Goal: Transaction & Acquisition: Download file/media

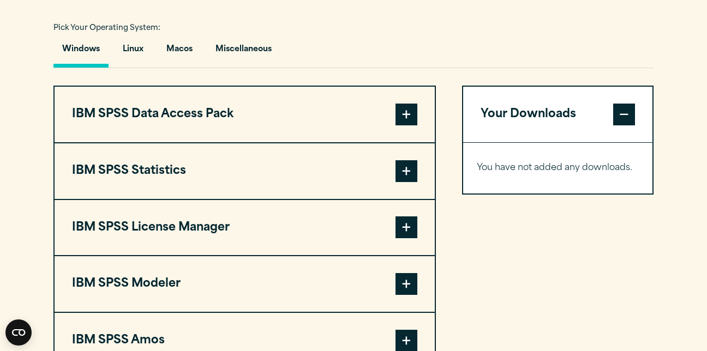
scroll to position [792, 0]
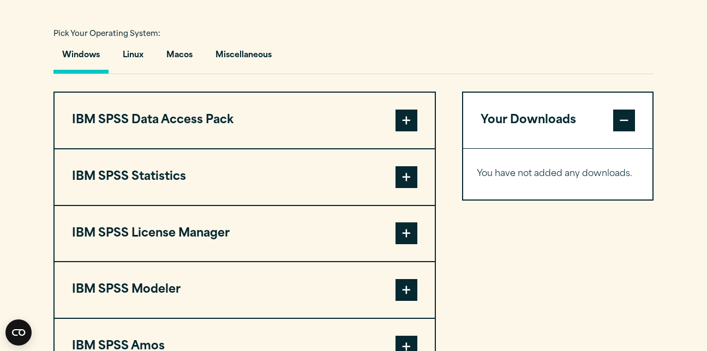
click at [73, 59] on button "Windows" at bounding box center [80, 58] width 55 height 31
click at [79, 55] on button "Windows" at bounding box center [80, 58] width 55 height 31
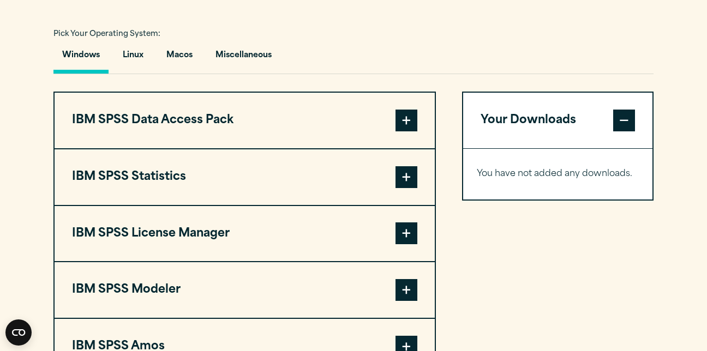
click at [79, 55] on button "Windows" at bounding box center [80, 58] width 55 height 31
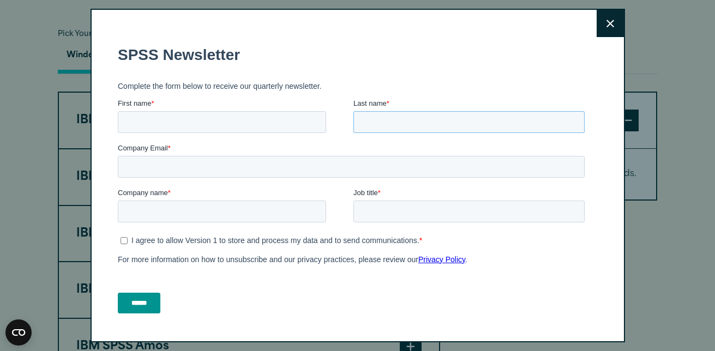
drag, startPoint x: 412, startPoint y: 124, endPoint x: 412, endPoint y: 136, distance: 12.0
click at [412, 146] on form "SPSS Newsletter Complete the form below to receive our quarterly newsletter. Fi…" at bounding box center [352, 179] width 471 height 287
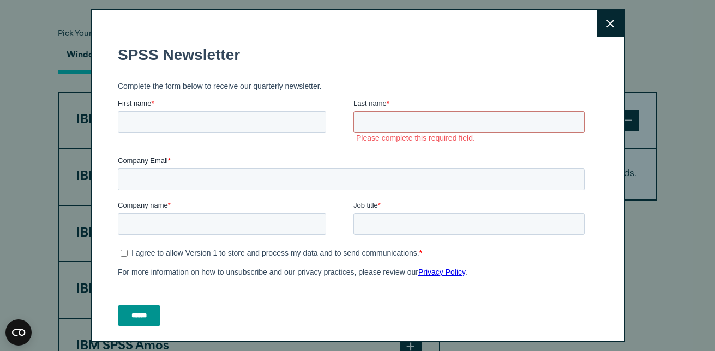
click at [600, 28] on button "Close" at bounding box center [610, 23] width 27 height 27
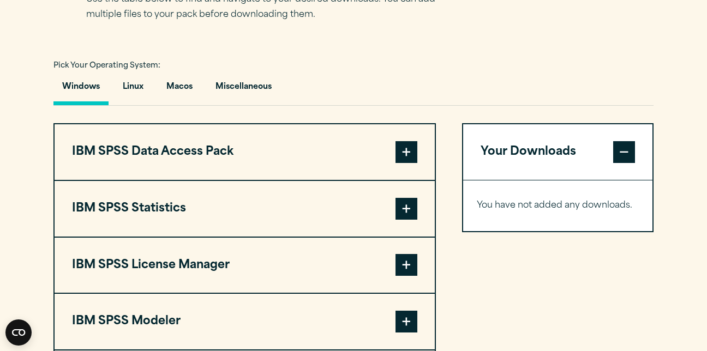
scroll to position [761, 0]
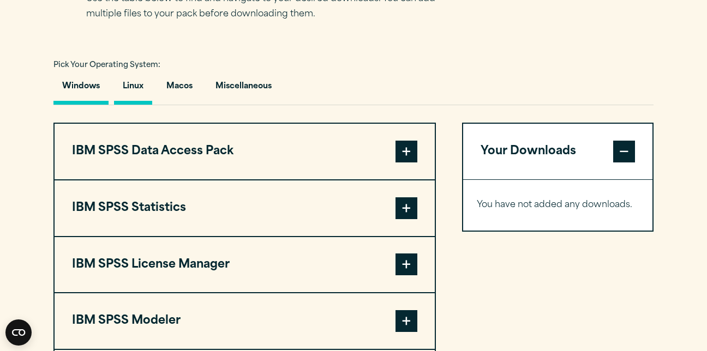
click at [130, 86] on button "Linux" at bounding box center [133, 89] width 38 height 31
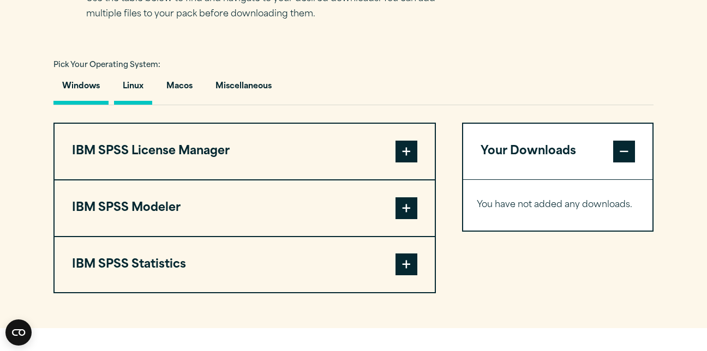
click at [102, 87] on button "Windows" at bounding box center [80, 89] width 55 height 31
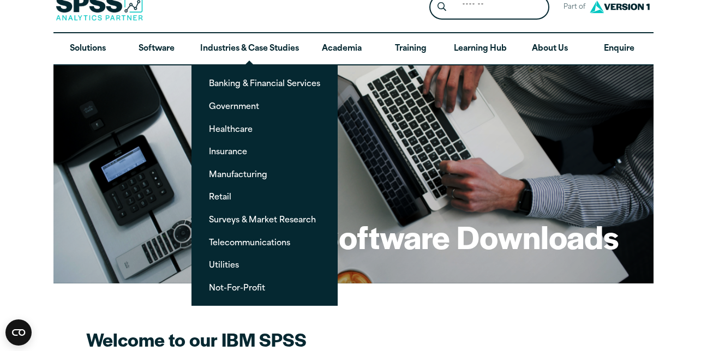
scroll to position [19, 0]
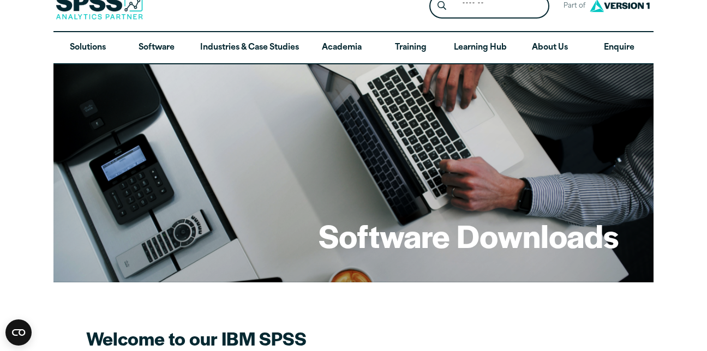
click at [165, 165] on div "Software Downloads" at bounding box center [353, 173] width 600 height 218
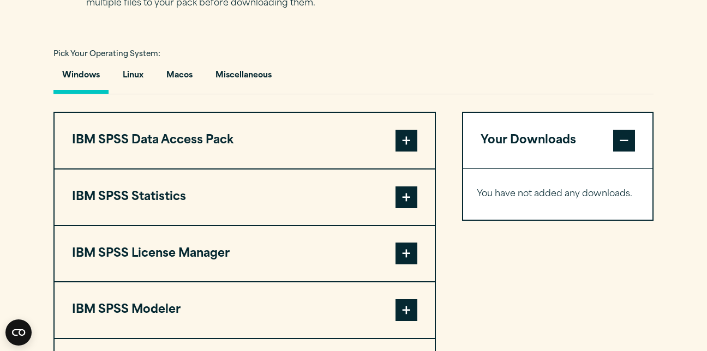
scroll to position [773, 0]
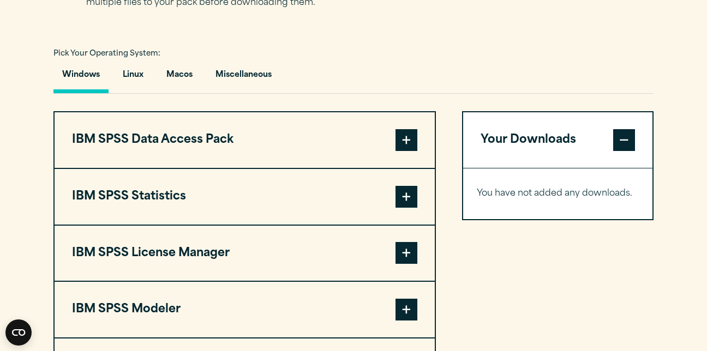
click at [132, 200] on button "IBM SPSS Statistics" at bounding box center [245, 197] width 380 height 56
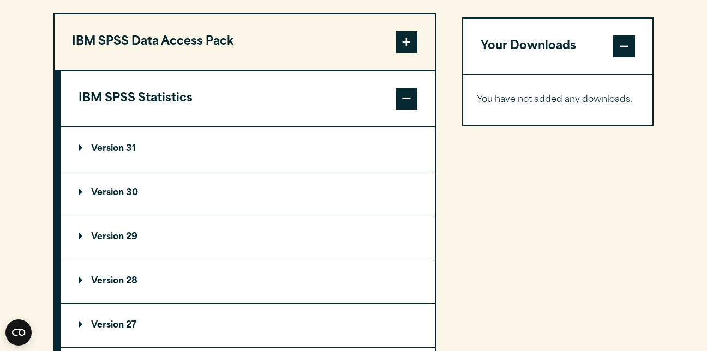
scroll to position [872, 0]
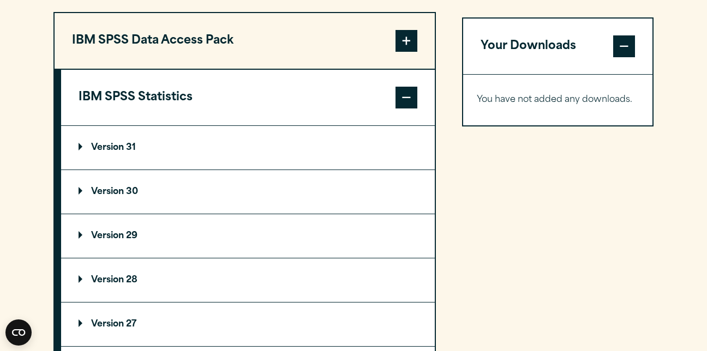
click at [121, 146] on p "Version 31" at bounding box center [107, 148] width 57 height 9
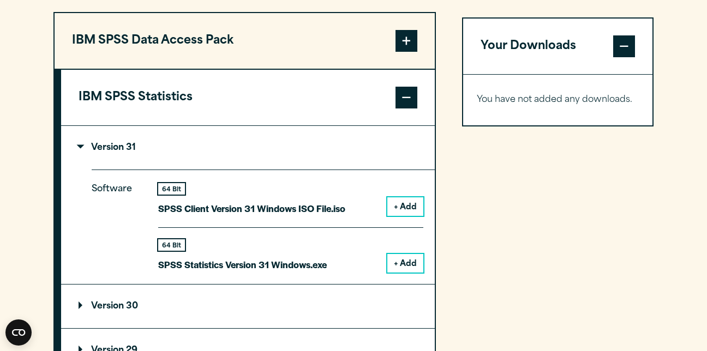
click at [396, 260] on button "+ Add" at bounding box center [405, 263] width 36 height 19
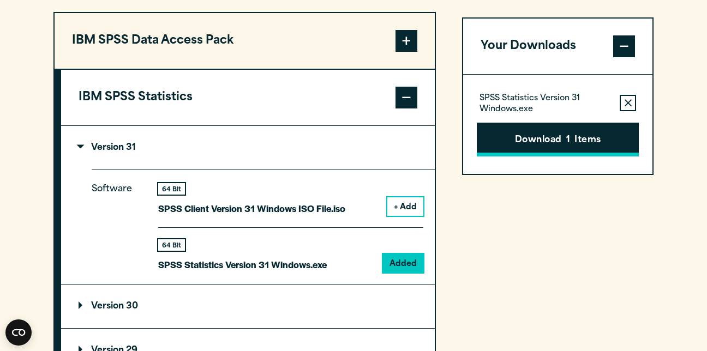
click at [580, 136] on button "Download 1 Items" at bounding box center [558, 140] width 162 height 34
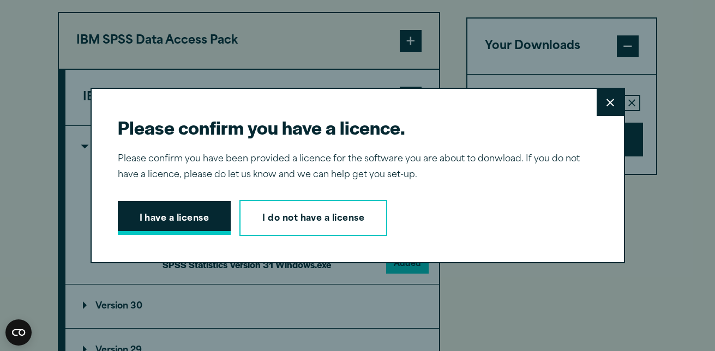
click at [170, 224] on button "I have a license" at bounding box center [175, 218] width 114 height 34
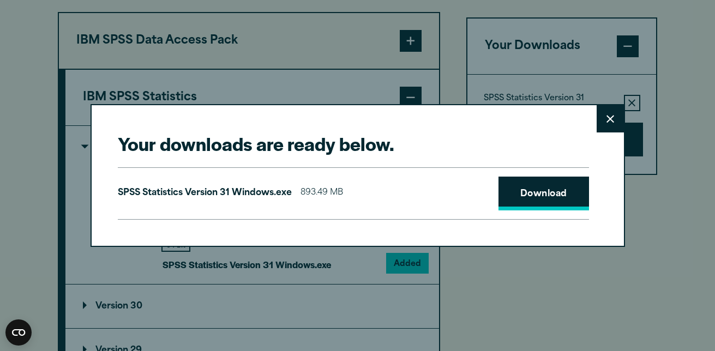
click at [560, 195] on link "Download" at bounding box center [544, 194] width 91 height 34
click at [526, 193] on link "Download" at bounding box center [544, 194] width 91 height 34
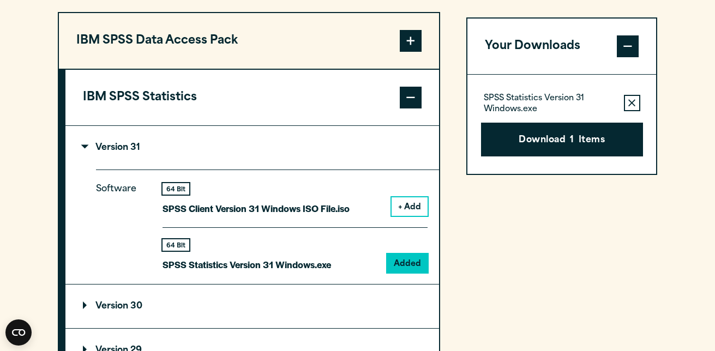
click at [688, 115] on div "Your downloads are ready below. Close SPSS Statistics Version 31 Windows.exe 89…" at bounding box center [357, 175] width 715 height 351
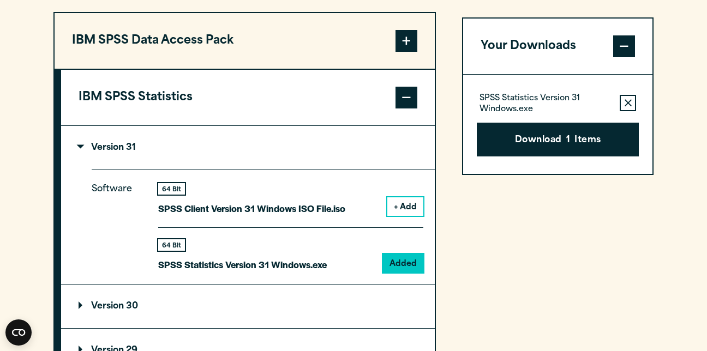
click at [634, 260] on div "Your Downloads SPSS Statistics Version 31 Windows.exe Remove this item from you…" at bounding box center [558, 344] width 192 height 665
click at [582, 255] on div "Your Downloads SPSS Statistics Version 31 Windows.exe Remove this item from you…" at bounding box center [558, 344] width 192 height 665
click at [580, 255] on div "Your Downloads SPSS Statistics Version 31 Windows.exe Remove this item from you…" at bounding box center [558, 344] width 192 height 665
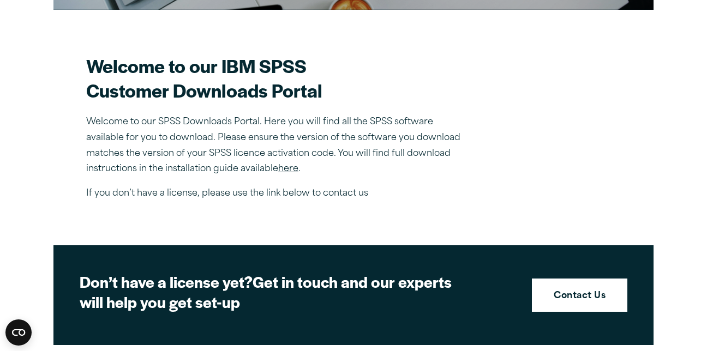
scroll to position [0, 0]
